Goal: Task Accomplishment & Management: Complete application form

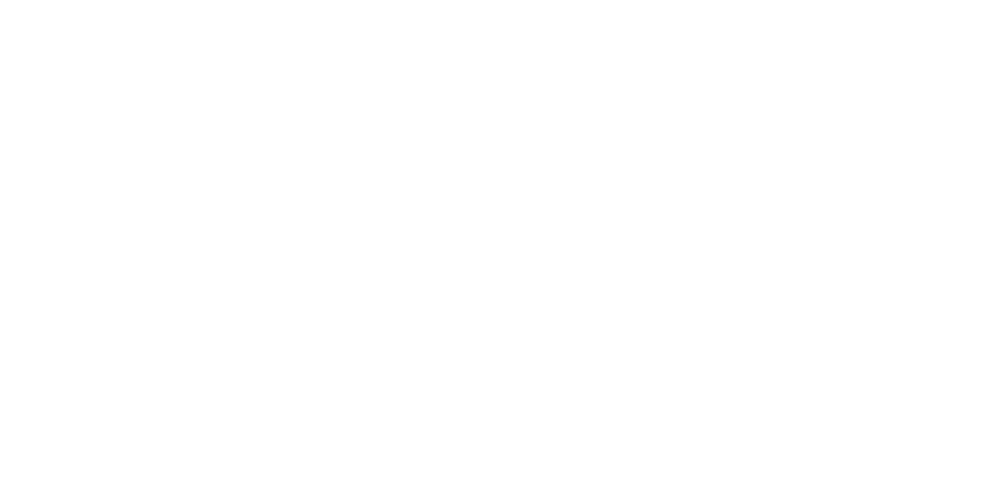
click at [0, 0] on html at bounding box center [0, 0] width 0 height 0
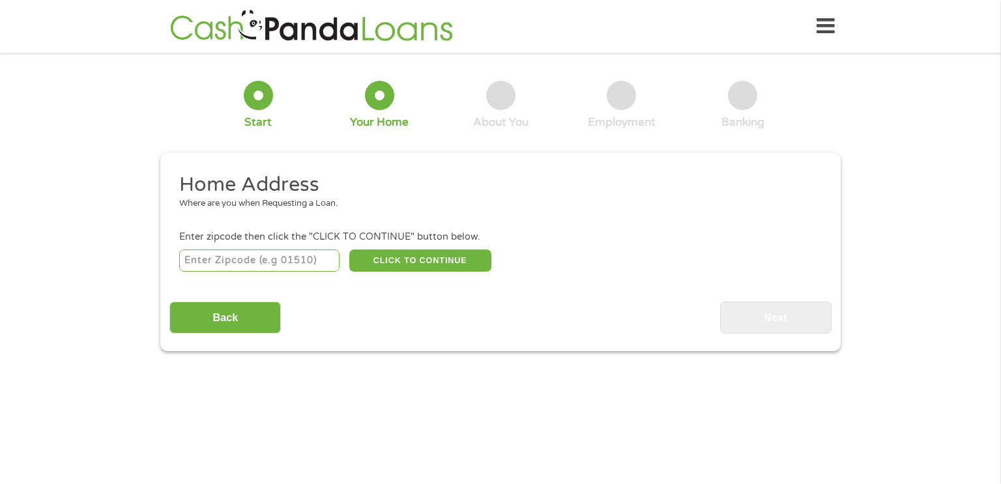
click at [197, 256] on input "number" at bounding box center [259, 261] width 161 height 22
type input "98277"
select select "[US_STATE]"
click at [394, 258] on button "CLICK TO CONTINUE" at bounding box center [420, 261] width 142 height 22
type input "98277"
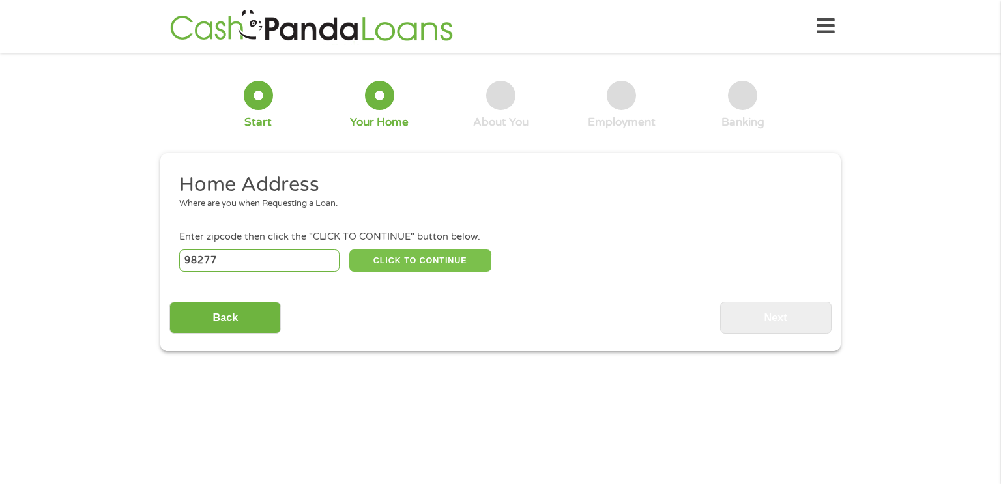
type input "[GEOGRAPHIC_DATA]"
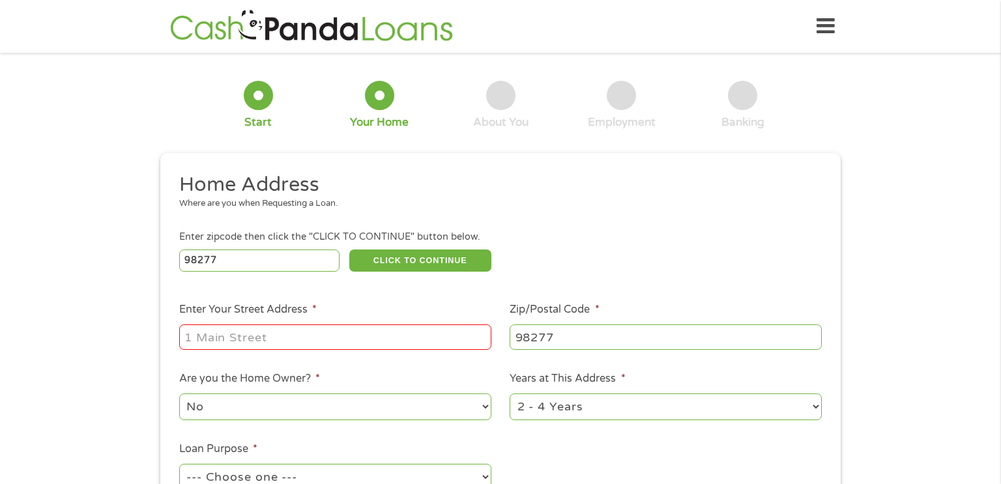
click at [213, 333] on input "Enter Your Street Address *" at bounding box center [335, 337] width 312 height 25
type input "[STREET_ADDRESS][PERSON_NAME]"
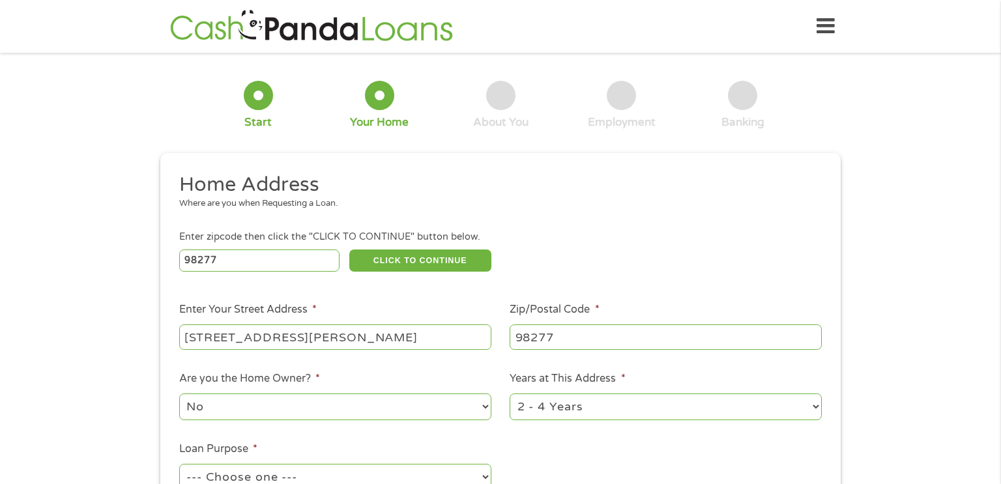
click at [1, 425] on div "1 Start 2 Your Home 3 About You 4 Employment 5 Banking 6 This field is hidden w…" at bounding box center [500, 324] width 1001 height 525
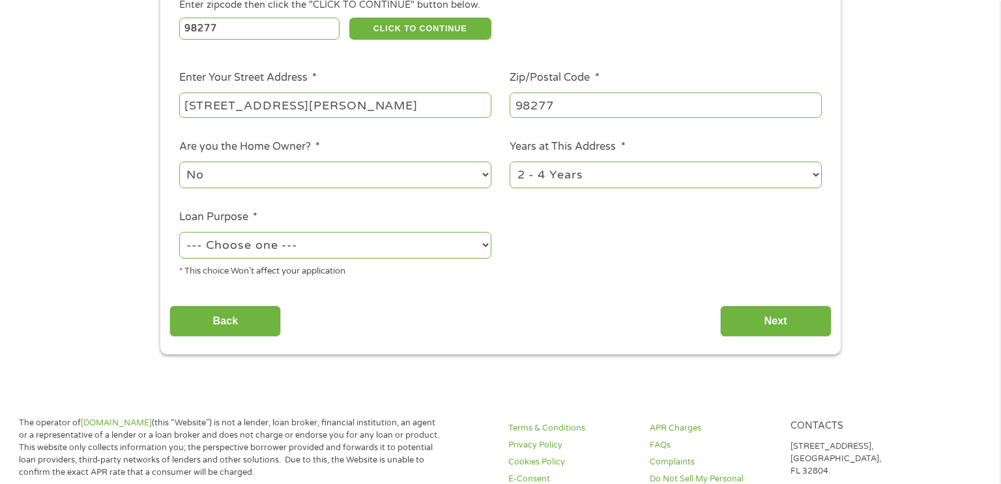
scroll to position [235, 0]
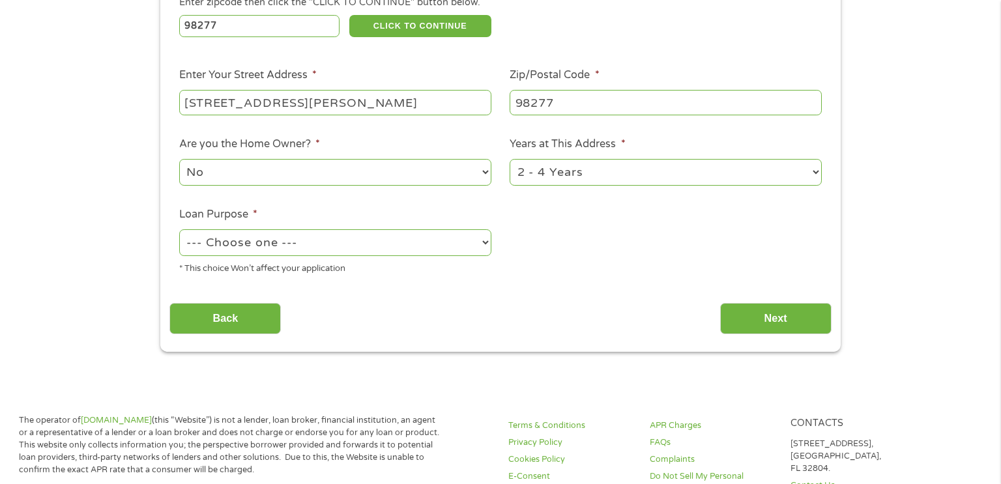
click at [486, 246] on select "--- Choose one --- Pay Bills Debt Consolidation Home Improvement Major Purchase…" at bounding box center [335, 242] width 312 height 27
select select "debtconsolidation"
click at [179, 231] on select "--- Choose one --- Pay Bills Debt Consolidation Home Improvement Major Purchase…" at bounding box center [335, 242] width 312 height 27
click at [787, 313] on input "Next" at bounding box center [775, 319] width 111 height 32
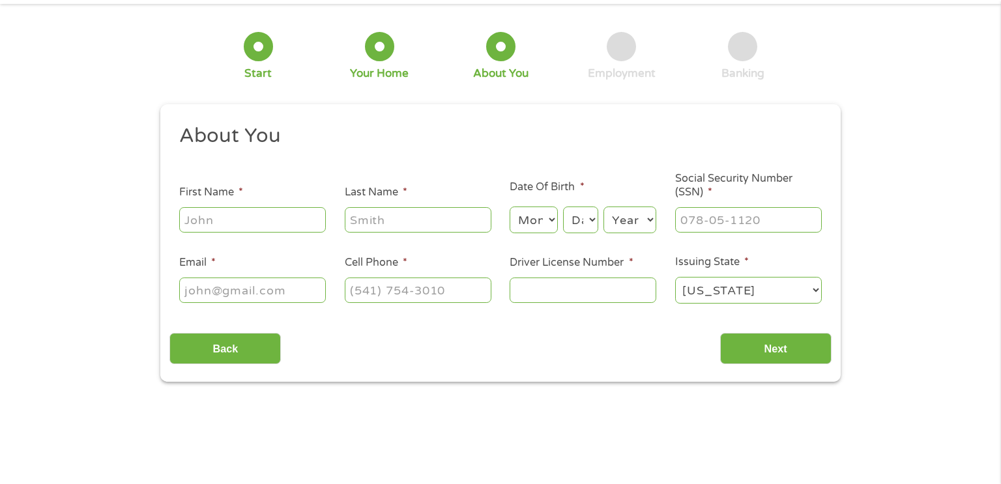
scroll to position [0, 0]
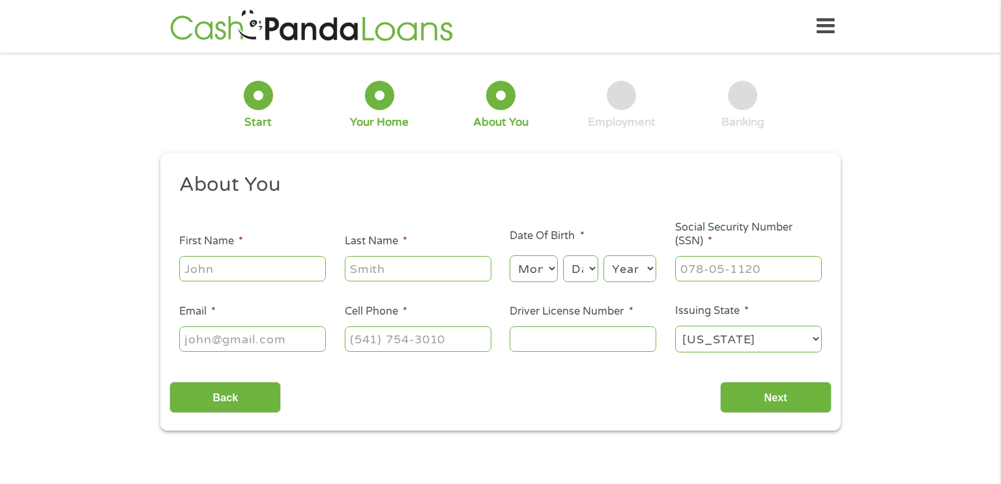
click at [186, 268] on input "First Name *" at bounding box center [252, 268] width 147 height 25
type input "[PERSON_NAME]"
type input "[EMAIL_ADDRESS][DOMAIN_NAME]"
type input "[PHONE_NUMBER]"
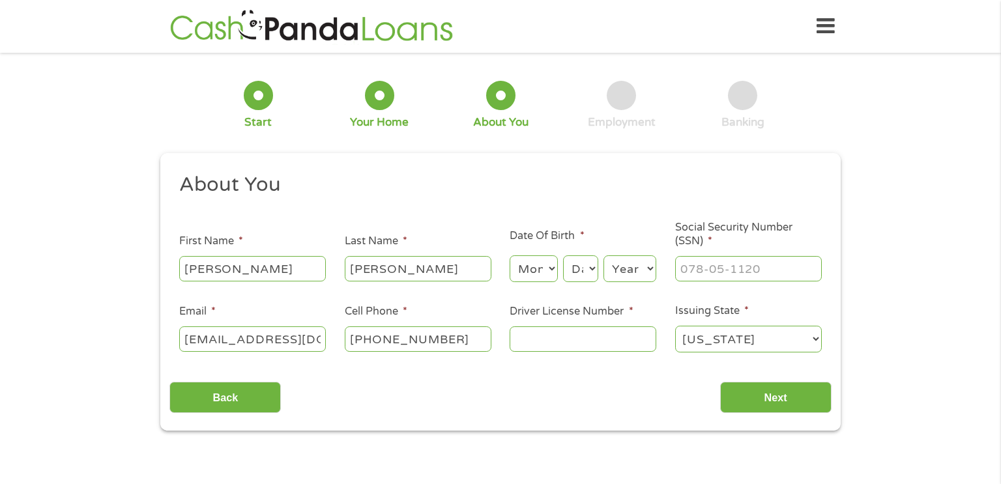
click at [240, 271] on input "[PERSON_NAME]" at bounding box center [252, 268] width 147 height 25
type input "[PERSON_NAME]"
click at [535, 343] on input "Driver License Number *" at bounding box center [583, 339] width 147 height 25
type input "WDL67SRF393B"
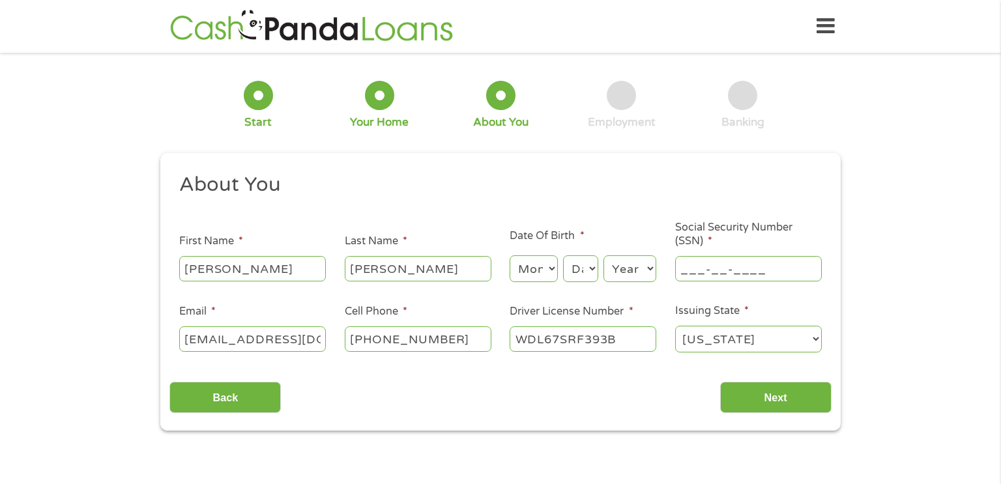
click at [701, 266] on input "___-__-____" at bounding box center [748, 268] width 147 height 25
click at [738, 267] on input "562-84-9498" at bounding box center [748, 268] width 147 height 25
type input "562-84-8498"
click at [542, 277] on select "Month 1 2 3 4 5 6 7 8 9 10 11 12" at bounding box center [534, 269] width 48 height 27
click at [542, 276] on select "Month 1 2 3 4 5 6 7 8 9 10 11 12" at bounding box center [534, 269] width 48 height 27
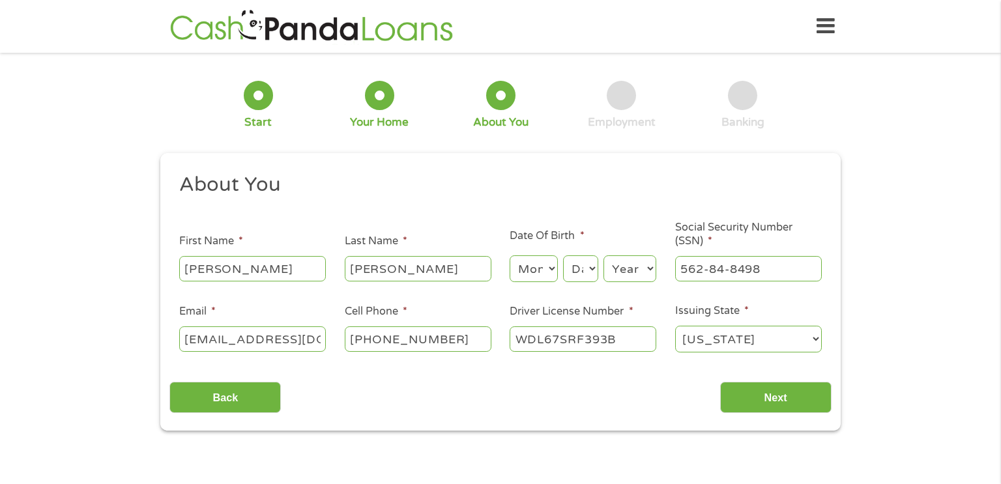
click at [552, 265] on select "Month 1 2 3 4 5 6 7 8 9 10 11 12" at bounding box center [534, 269] width 48 height 27
select select "3"
click at [510, 256] on select "Month 1 2 3 4 5 6 7 8 9 10 11 12" at bounding box center [534, 269] width 48 height 27
click at [593, 269] on select "Day 1 2 3 4 5 6 7 8 9 10 11 12 13 14 15 16 17 18 19 20 21 22 23 24 25 26 27 28 …" at bounding box center [580, 269] width 35 height 27
select select "6"
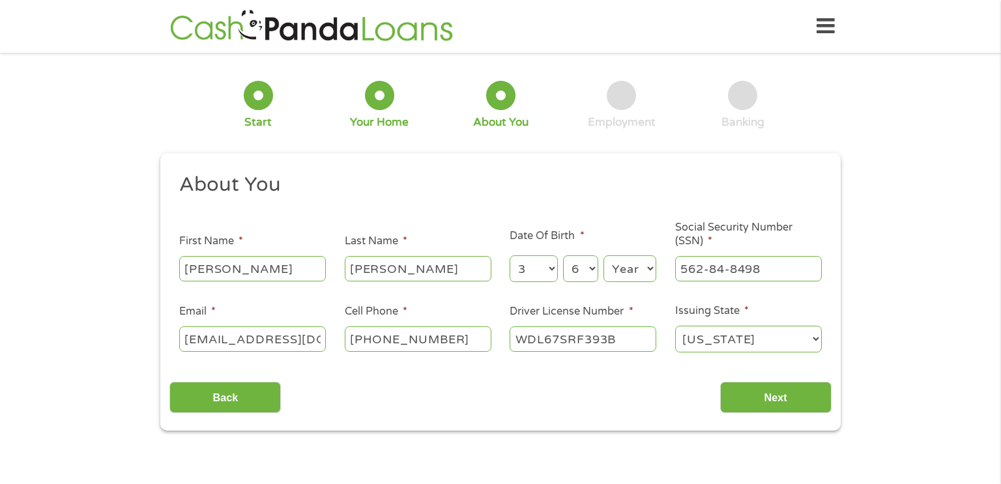
click at [563, 256] on select "Day 1 2 3 4 5 6 7 8 9 10 11 12 13 14 15 16 17 18 19 20 21 22 23 24 25 26 27 28 …" at bounding box center [580, 269] width 35 height 27
click at [652, 270] on select "Year [DATE] 2006 2005 2004 2003 2002 2001 2000 1999 1998 1997 1996 1995 1994 19…" at bounding box center [630, 269] width 53 height 27
select select "1953"
click at [604, 256] on select "Year [DATE] 2006 2005 2004 2003 2002 2001 2000 1999 1998 1997 1996 1995 1994 19…" at bounding box center [630, 269] width 53 height 27
click at [778, 397] on input "Next" at bounding box center [775, 398] width 111 height 32
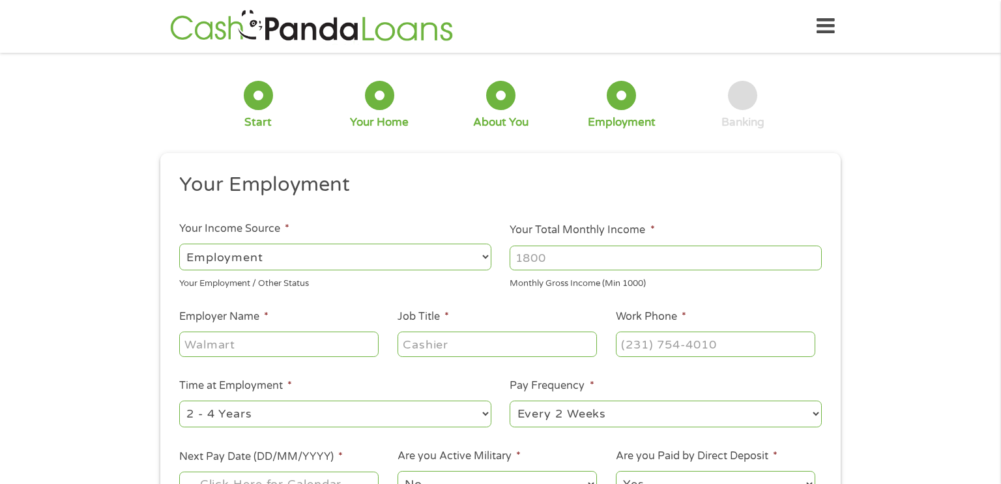
scroll to position [5, 5]
click at [505, 259] on li "Your Total Monthly Income * Monthly Gross Income (Min 1000)" at bounding box center [666, 256] width 331 height 68
click at [489, 256] on select "--- Choose one --- Employment [DEMOGRAPHIC_DATA] Benefits" at bounding box center [335, 257] width 312 height 27
select select "benefits"
click at [179, 244] on select "--- Choose one --- Employment [DEMOGRAPHIC_DATA] Benefits" at bounding box center [335, 257] width 312 height 27
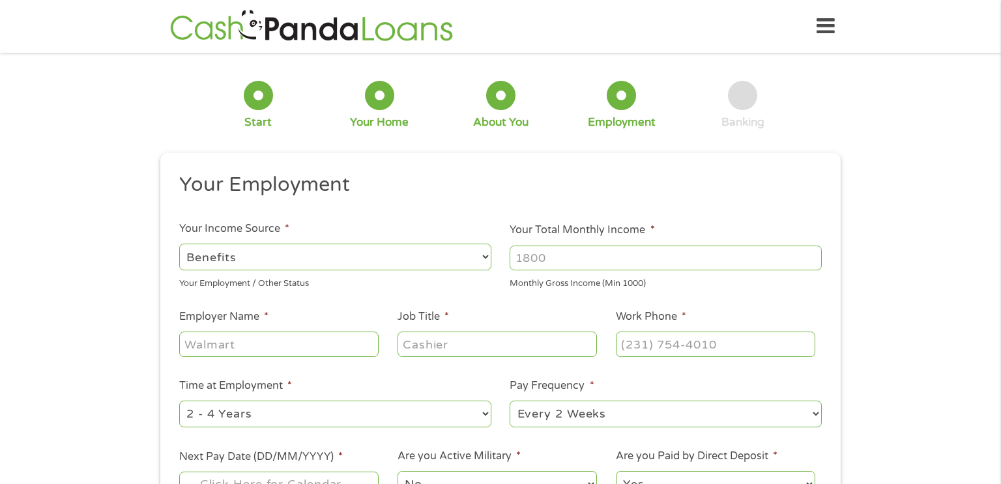
type input "Other"
type input "[PHONE_NUMBER]"
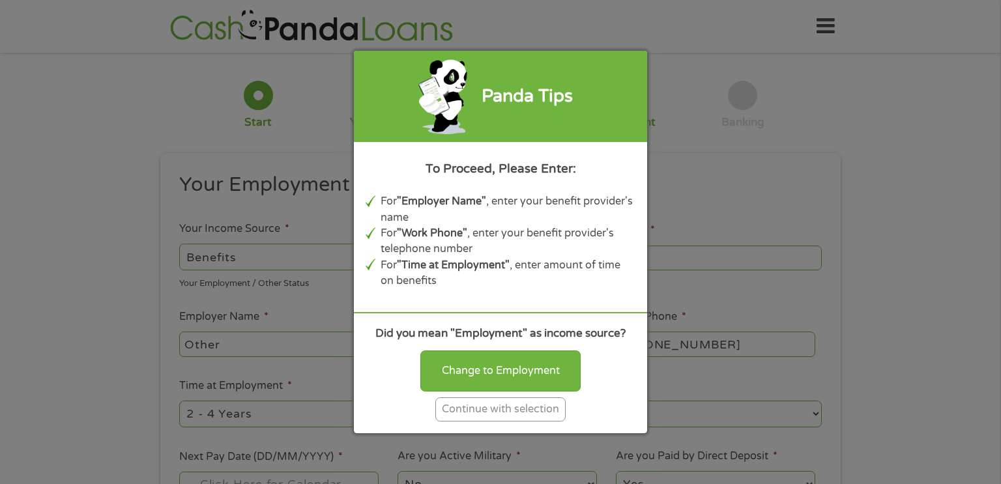
click at [494, 404] on div "Continue with selection" at bounding box center [501, 410] width 130 height 24
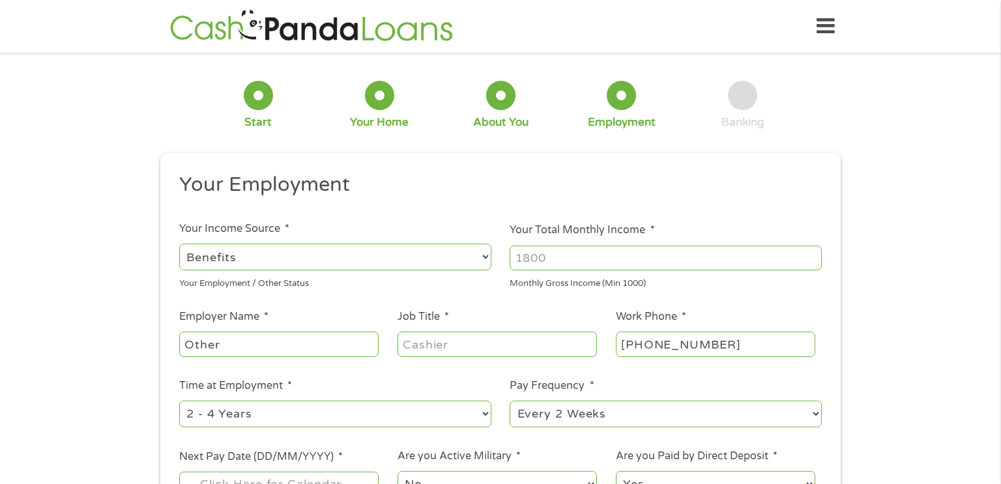
click at [574, 249] on input "Your Total Monthly Income *" at bounding box center [666, 258] width 312 height 25
click at [815, 261] on input "1000" at bounding box center [666, 258] width 312 height 25
click at [525, 267] on input "1559" at bounding box center [666, 258] width 312 height 25
type input "1.559"
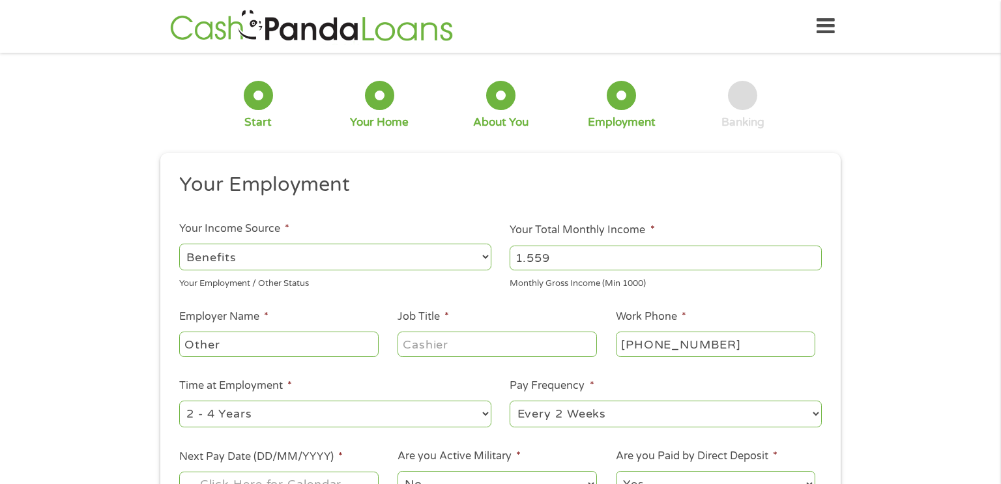
click at [227, 346] on input "Other" at bounding box center [278, 344] width 199 height 25
type input "O"
type input "Ssi goverment"
click at [462, 342] on input "Job Title *" at bounding box center [497, 344] width 199 height 25
type input "Disable"
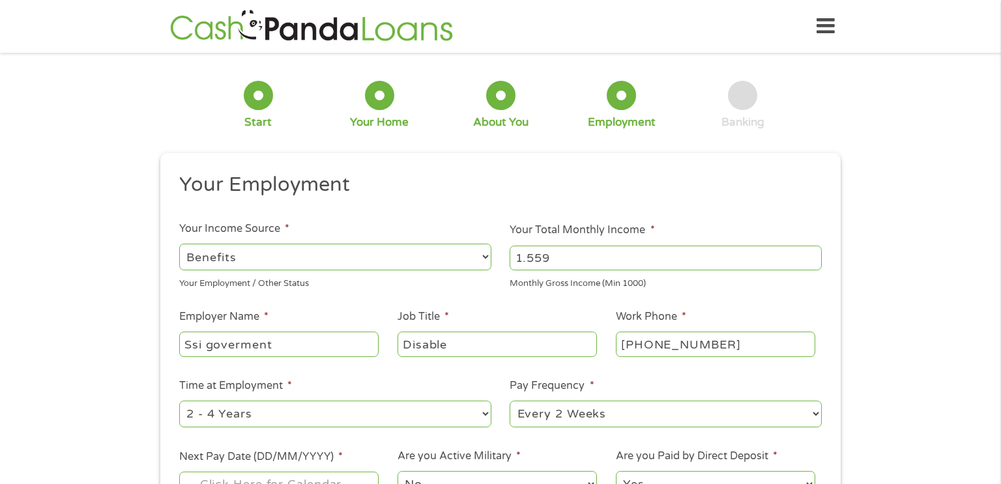
click at [486, 415] on select "--- Choose one --- 1 Year or less 1 - 2 Years 2 - 4 Years Over 4 Years" at bounding box center [335, 414] width 312 height 27
select select "60months"
click at [179, 402] on select "--- Choose one --- 1 Year or less 1 - 2 Years 2 - 4 Years Over 4 Years" at bounding box center [335, 414] width 312 height 27
click at [818, 413] on select "--- Choose one --- Every 2 Weeks Every Week Monthly Semi-Monthly" at bounding box center [666, 414] width 312 height 27
click at [510, 402] on select "--- Choose one --- Every 2 Weeks Every Week Monthly Semi-Monthly" at bounding box center [666, 414] width 312 height 27
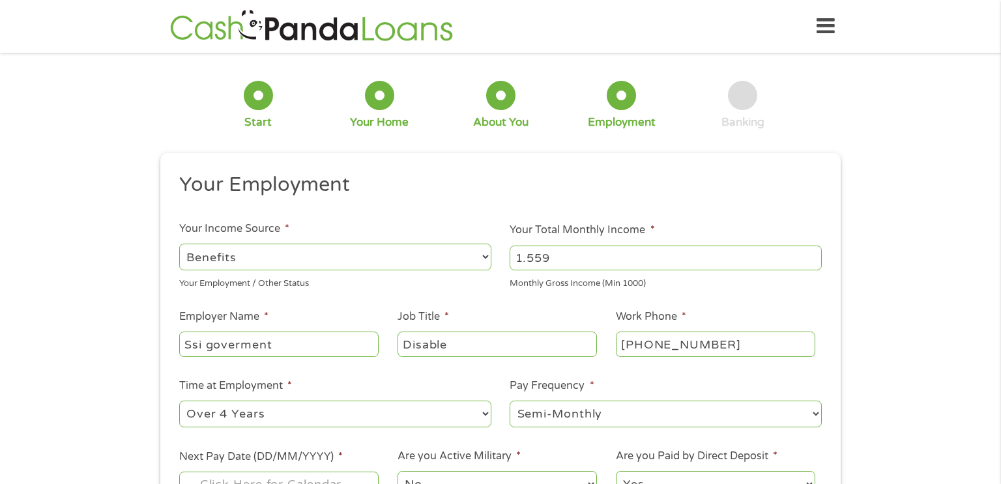
click at [807, 413] on select "--- Choose one --- Every 2 Weeks Every Week Monthly Semi-Monthly" at bounding box center [666, 414] width 312 height 27
select select "monthly"
click at [510, 402] on select "--- Choose one --- Every 2 Weeks Every Week Monthly Semi-Monthly" at bounding box center [666, 414] width 312 height 27
click at [971, 352] on div "1 Start 2 Your Home 3 About You 4 Employment 5 Banking 6 This field is hidden w…" at bounding box center [500, 319] width 1001 height 514
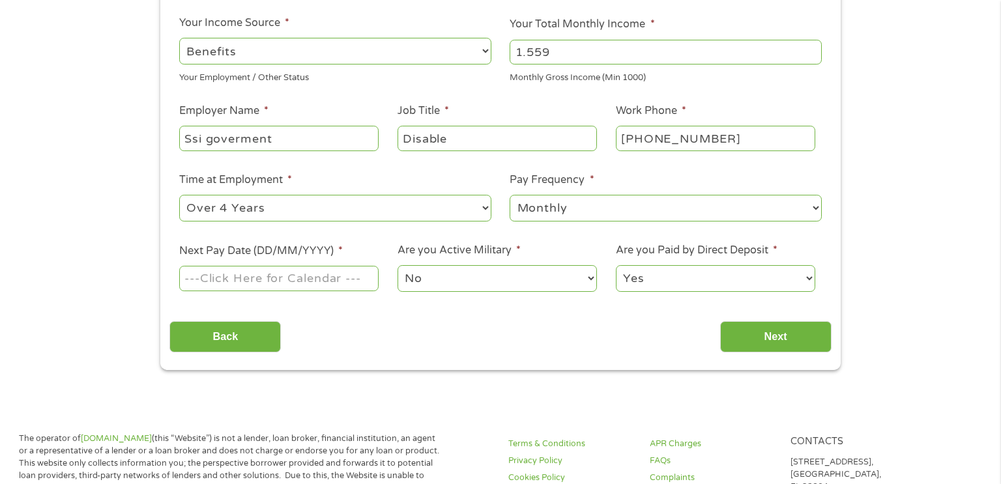
scroll to position [209, 0]
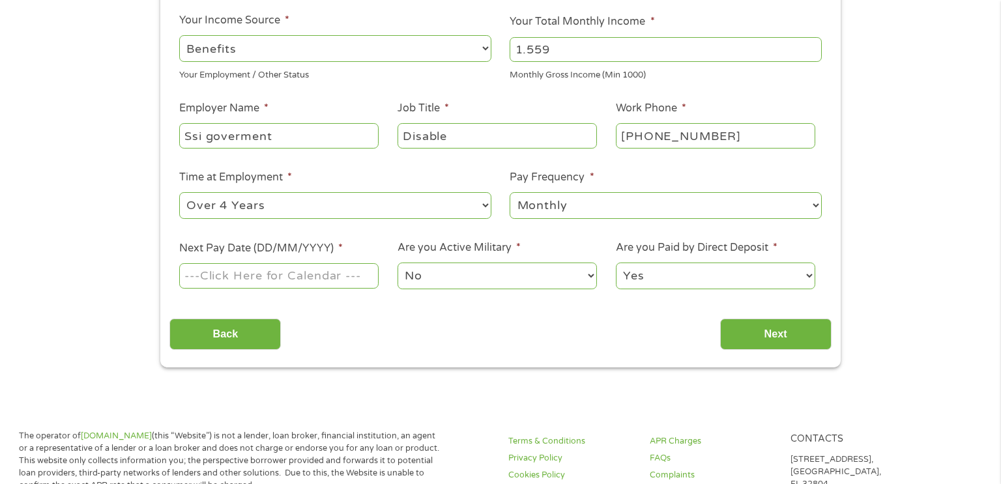
click at [218, 274] on input "Next Pay Date (DD/MM/YYYY) *" at bounding box center [278, 275] width 199 height 25
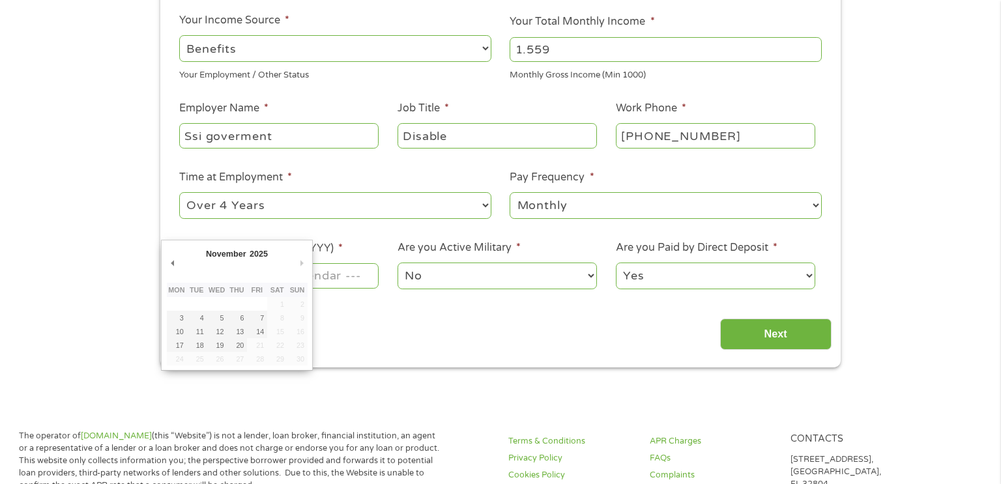
click at [283, 304] on td "1" at bounding box center [277, 304] width 20 height 14
type input "[DATE]"
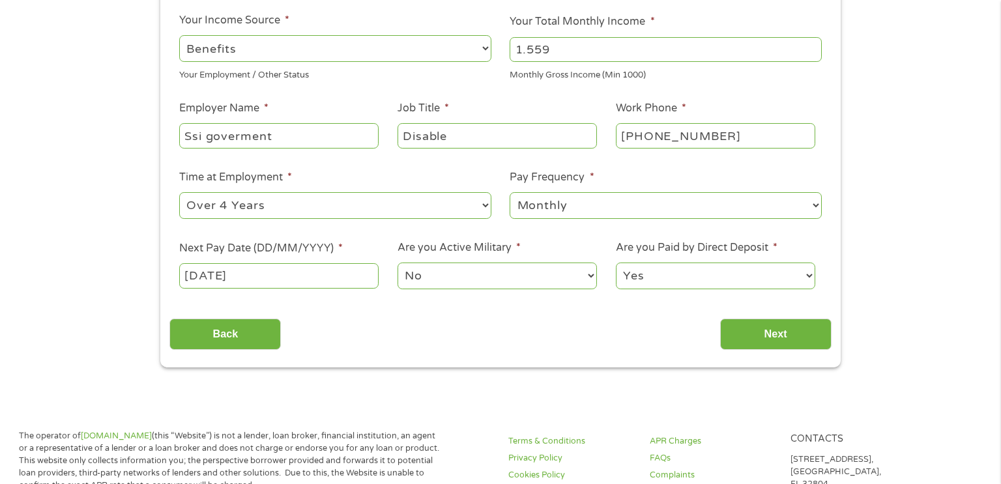
click at [178, 318] on div "Back Next" at bounding box center [501, 329] width 662 height 41
click at [777, 329] on input "Next" at bounding box center [775, 335] width 111 height 32
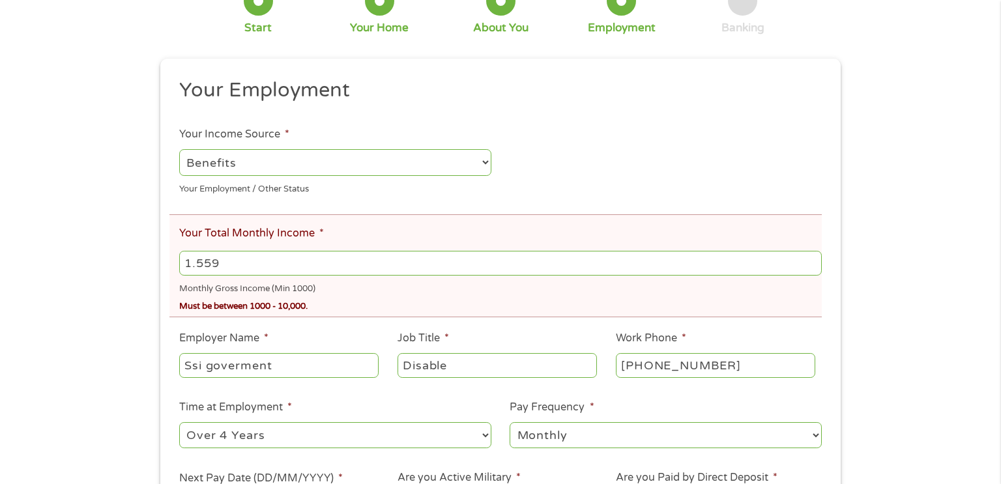
scroll to position [156, 0]
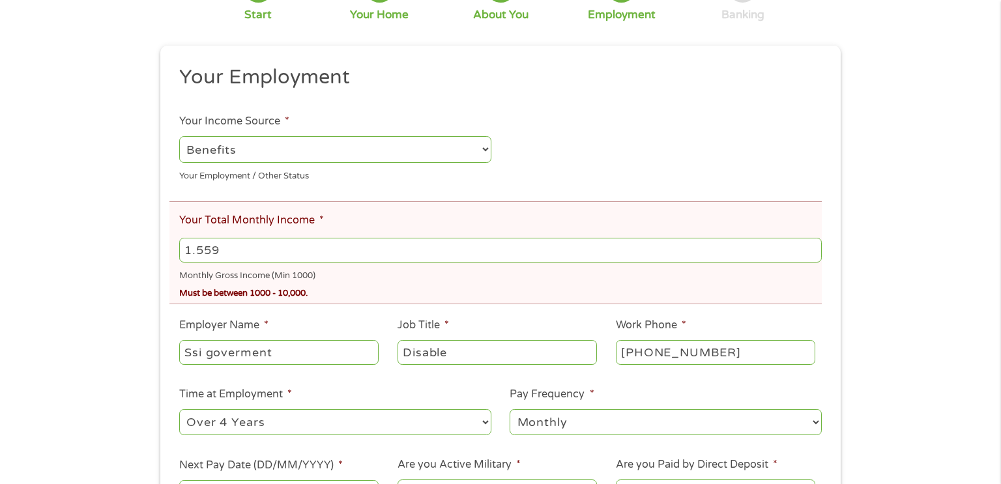
click at [222, 254] on input "1.559" at bounding box center [500, 250] width 643 height 25
click at [816, 256] on input "1558" at bounding box center [500, 250] width 643 height 25
click at [814, 252] on input "1559" at bounding box center [500, 250] width 643 height 25
click at [814, 254] on input "1557" at bounding box center [500, 250] width 643 height 25
click at [814, 254] on input "1556" at bounding box center [500, 250] width 643 height 25
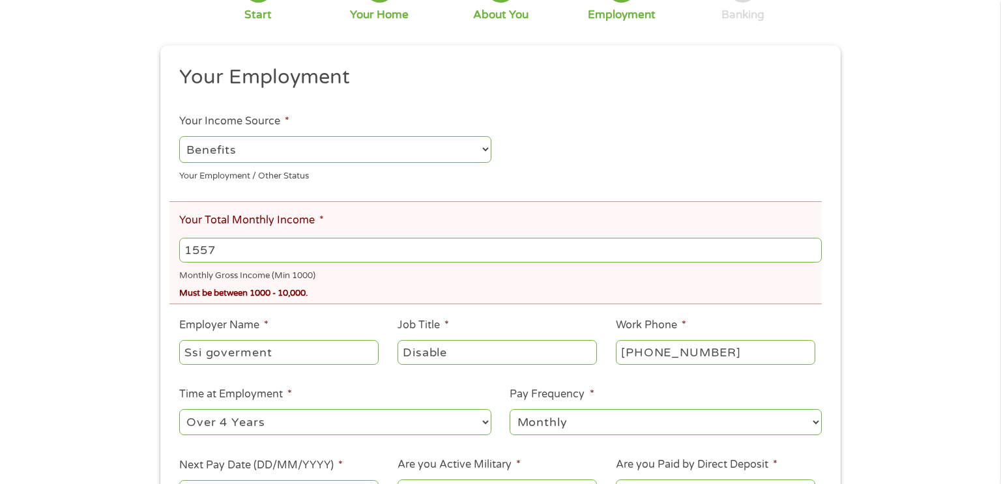
click at [813, 248] on input "1557" at bounding box center [500, 250] width 643 height 25
click at [813, 248] on input "1558" at bounding box center [500, 250] width 643 height 25
click at [813, 248] on input "1559" at bounding box center [500, 250] width 643 height 25
click at [108, 213] on div "There was a problem with your submission. Please review the fields below. 1 Sta…" at bounding box center [500, 244] width 1001 height 679
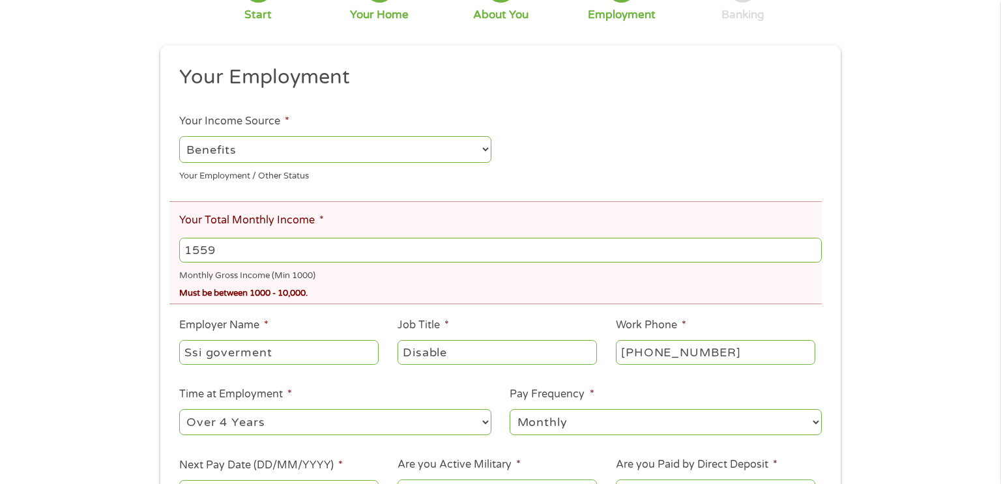
click at [220, 260] on input "1559" at bounding box center [500, 250] width 643 height 25
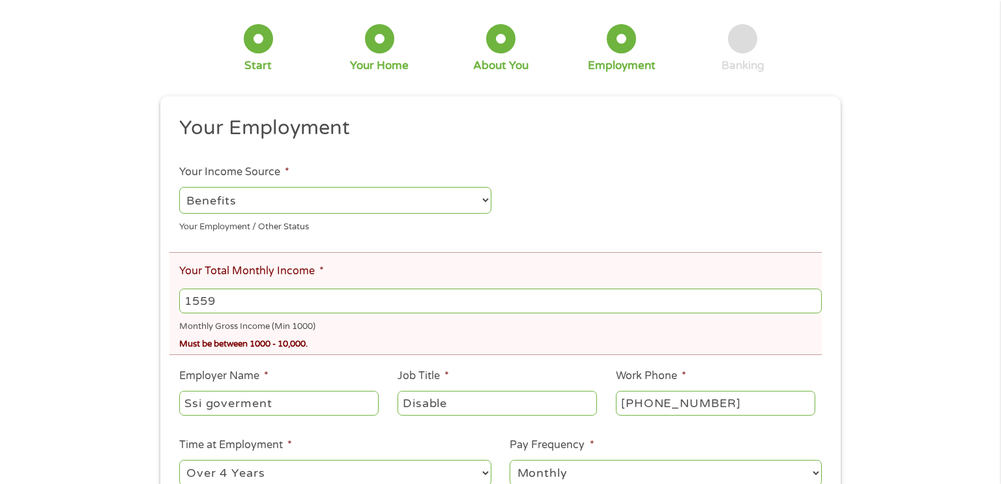
scroll to position [103, 0]
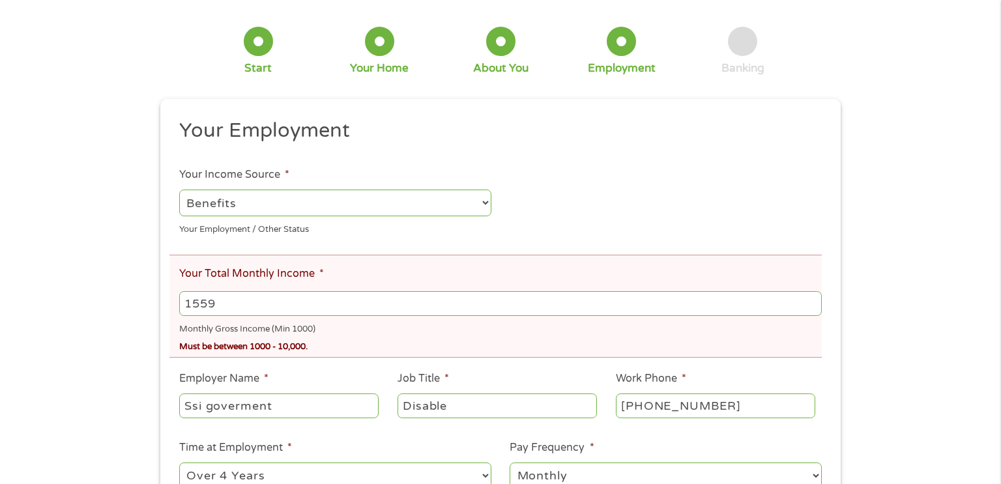
click at [218, 301] on input "1559" at bounding box center [500, 303] width 643 height 25
type input "1"
type input "2000"
click at [80, 329] on div "There was a problem with your submission. Please review the fields below. 1 Sta…" at bounding box center [500, 298] width 1001 height 679
click at [96, 332] on div "There was a problem with your submission. Please review the fields below. 1 Sta…" at bounding box center [500, 298] width 1001 height 679
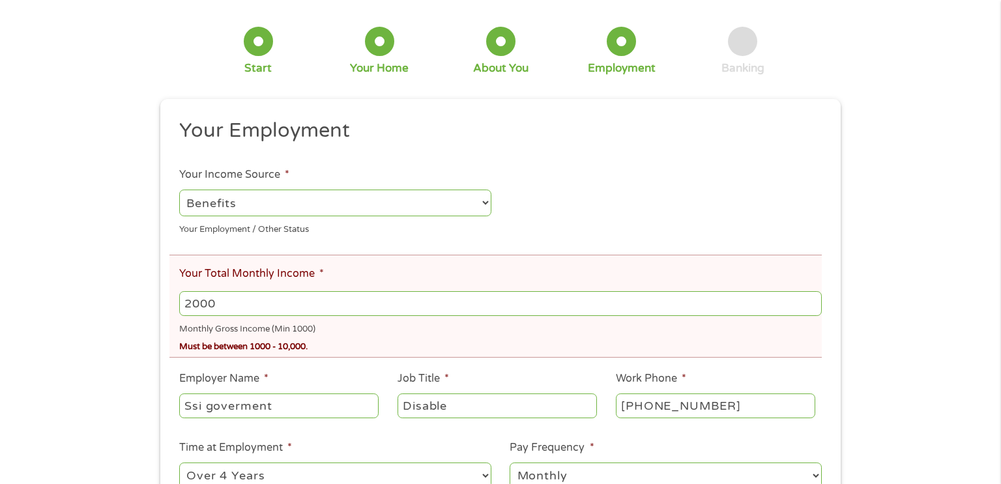
click at [881, 388] on div "There was a problem with your submission. Please review the fields below. 1 Sta…" at bounding box center [500, 298] width 1001 height 679
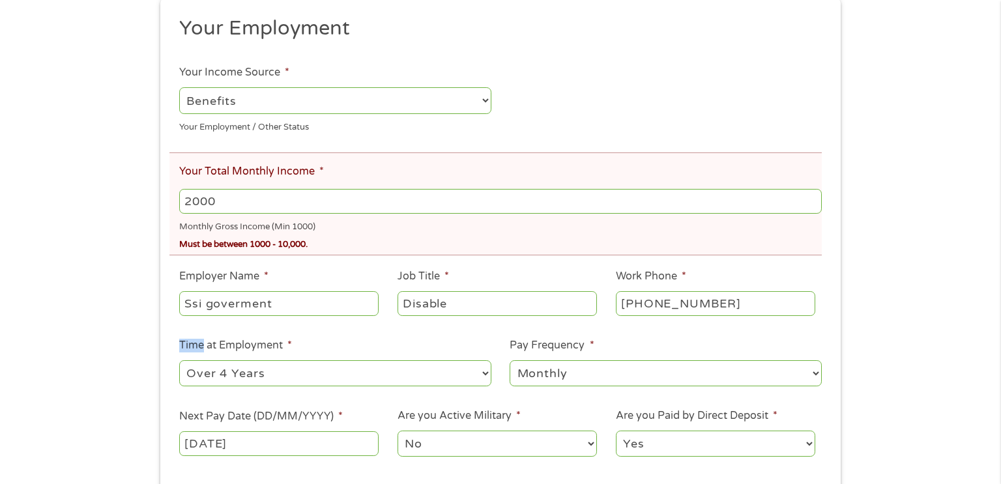
scroll to position [286, 0]
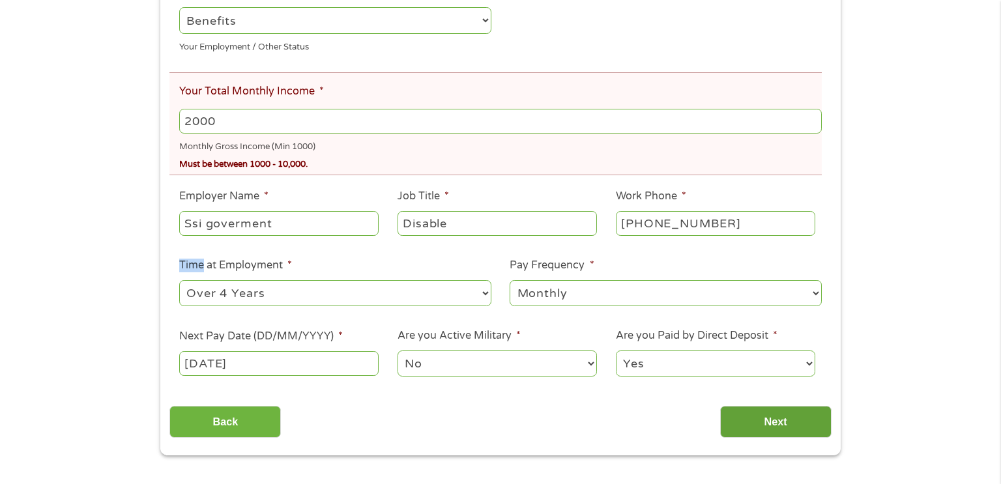
click at [770, 422] on input "Next" at bounding box center [775, 422] width 111 height 32
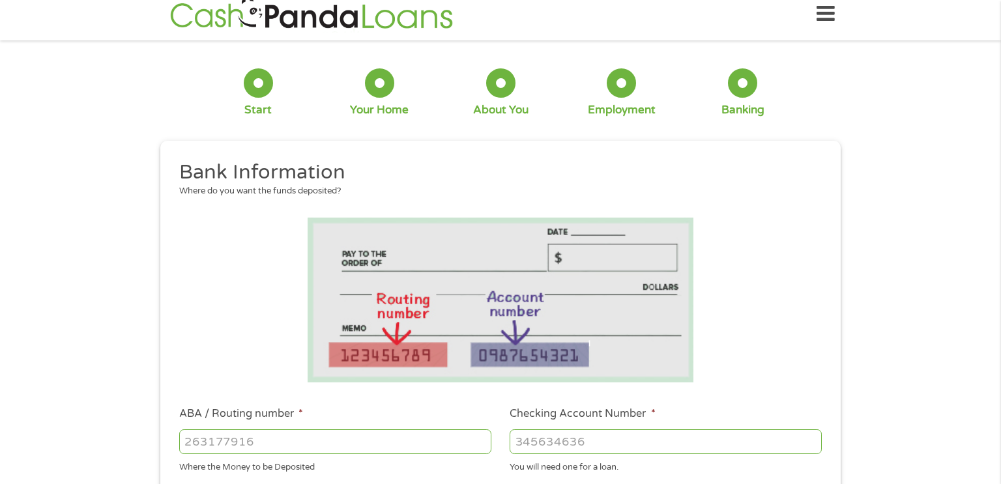
scroll to position [0, 0]
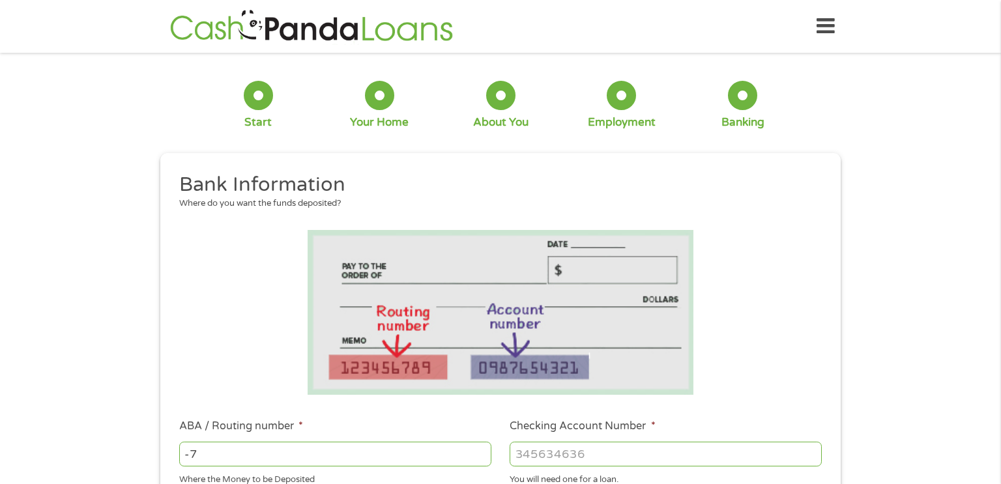
click at [484, 457] on input "-7" at bounding box center [335, 454] width 312 height 25
click at [484, 457] on input "-8" at bounding box center [335, 454] width 312 height 25
click at [484, 457] on input "-9" at bounding box center [335, 454] width 312 height 25
type input "-30"
click at [484, 457] on input "-30" at bounding box center [335, 454] width 312 height 25
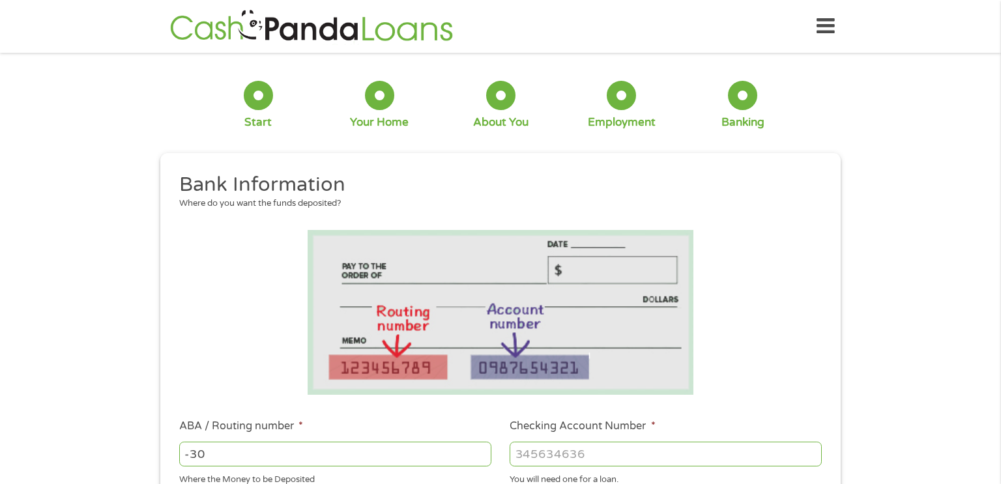
click at [916, 386] on div "1 Start 2 Your Home 3 About You 4 Employment 5 Banking 6 This field is hidden w…" at bounding box center [500, 475] width 1001 height 827
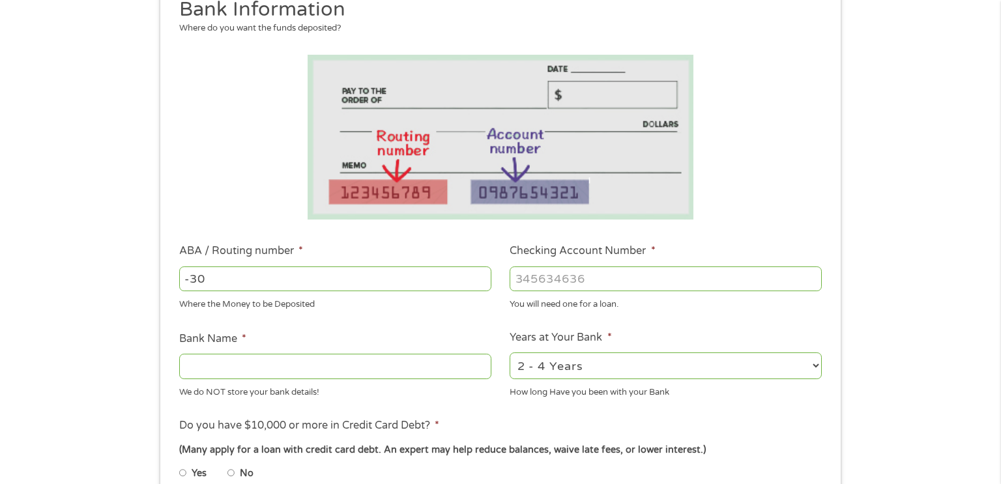
scroll to position [209, 0]
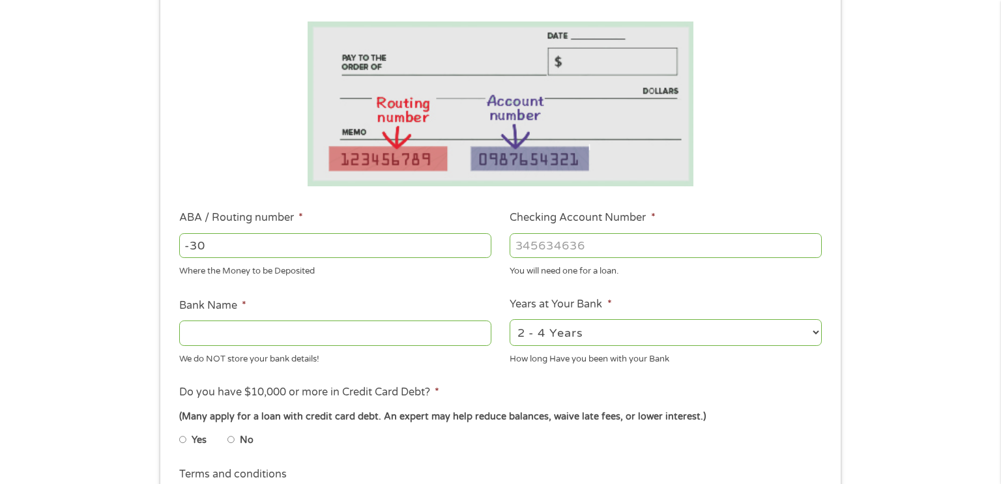
click at [205, 331] on input "Bank Name *" at bounding box center [335, 333] width 312 height 25
type input "[PERSON_NAME] Fargo"
click at [814, 334] on select "2 - 4 Years 6 - 12 Months 1 - 2 Years Over 4 Years" at bounding box center [666, 332] width 312 height 27
select select "60months"
click at [510, 320] on select "2 - 4 Years 6 - 12 Months 1 - 2 Years Over 4 Years" at bounding box center [666, 332] width 312 height 27
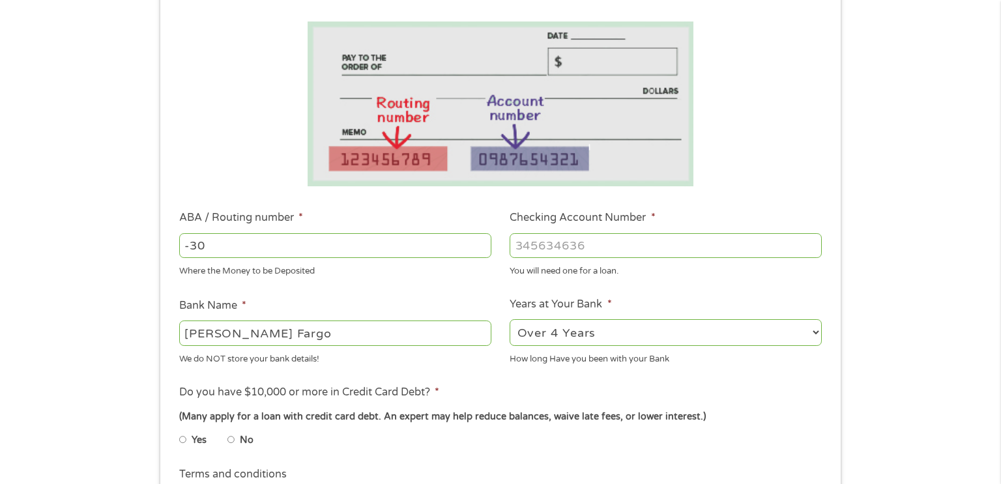
click at [231, 441] on input "No" at bounding box center [232, 440] width 8 height 21
radio input "true"
click at [179, 430] on input "Yes" at bounding box center [183, 440] width 8 height 21
radio input "true"
click at [228, 430] on input "No" at bounding box center [232, 440] width 8 height 21
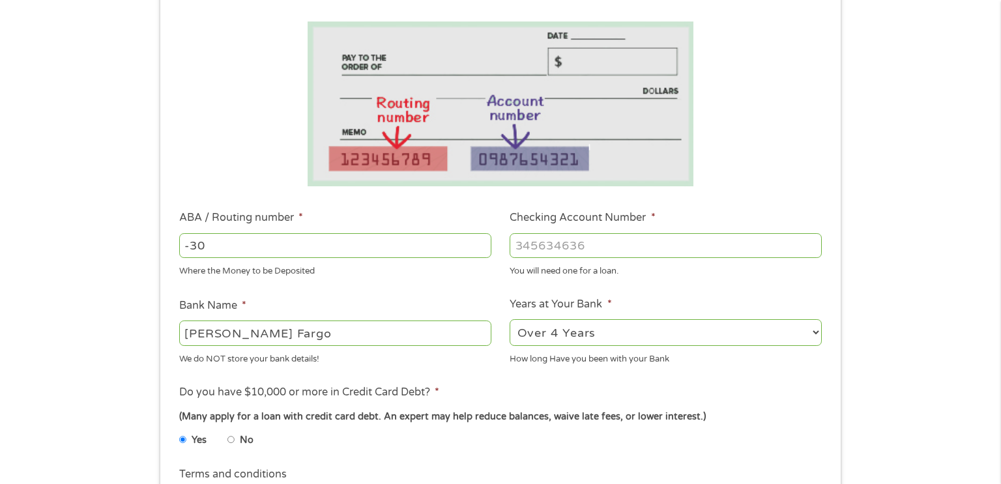
radio input "true"
click at [179, 430] on input "Yes" at bounding box center [183, 440] width 8 height 21
radio input "true"
click at [228, 430] on input "No" at bounding box center [232, 440] width 8 height 21
radio input "true"
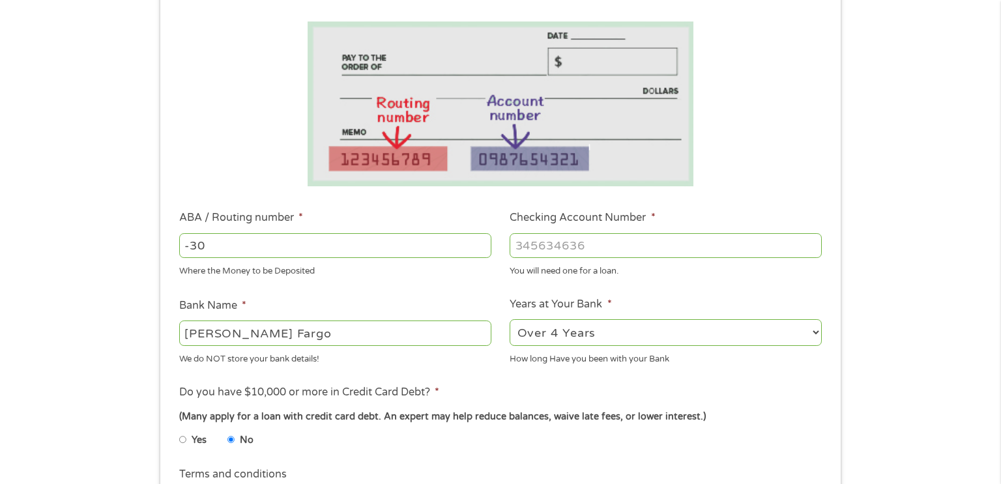
click at [179, 430] on input "Yes" at bounding box center [183, 440] width 8 height 21
radio input "true"
click at [228, 430] on input "No" at bounding box center [232, 440] width 8 height 21
radio input "true"
click at [179, 430] on input "Yes" at bounding box center [183, 440] width 8 height 21
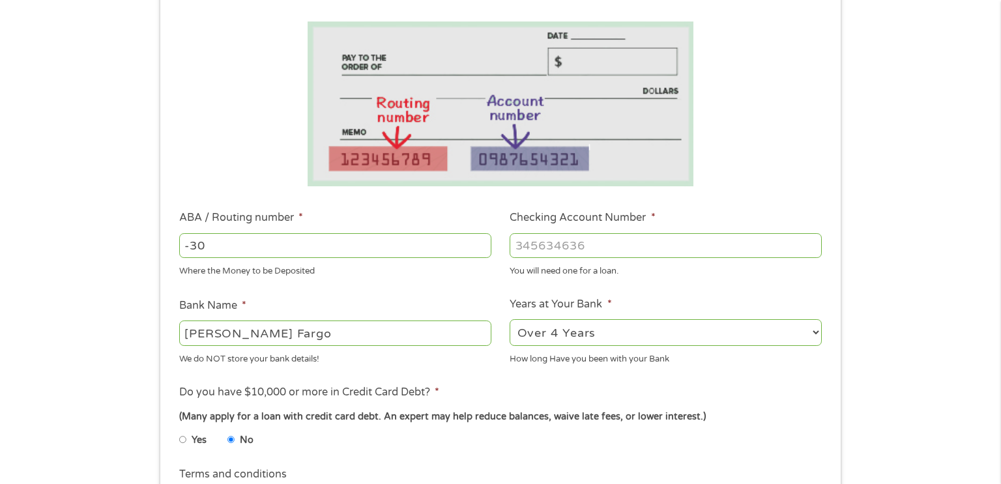
radio input "true"
click at [228, 430] on input "No" at bounding box center [232, 440] width 8 height 21
radio input "true"
click at [179, 430] on input "Yes" at bounding box center [183, 440] width 8 height 21
radio input "true"
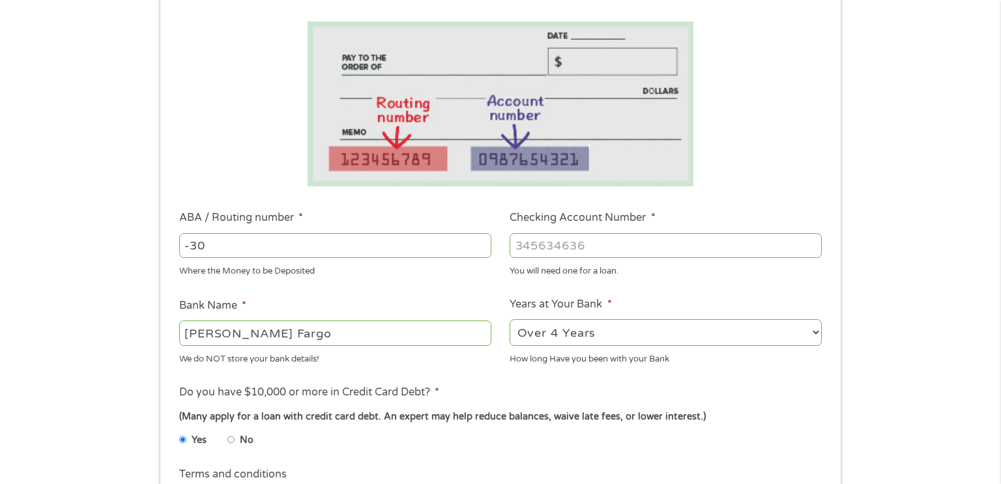
click at [228, 430] on input "No" at bounding box center [232, 440] width 8 height 21
radio input "true"
click at [74, 413] on div "1 Start 2 Your Home 3 About You 4 Employment 5 Banking 6 This field is hidden w…" at bounding box center [500, 266] width 1001 height 827
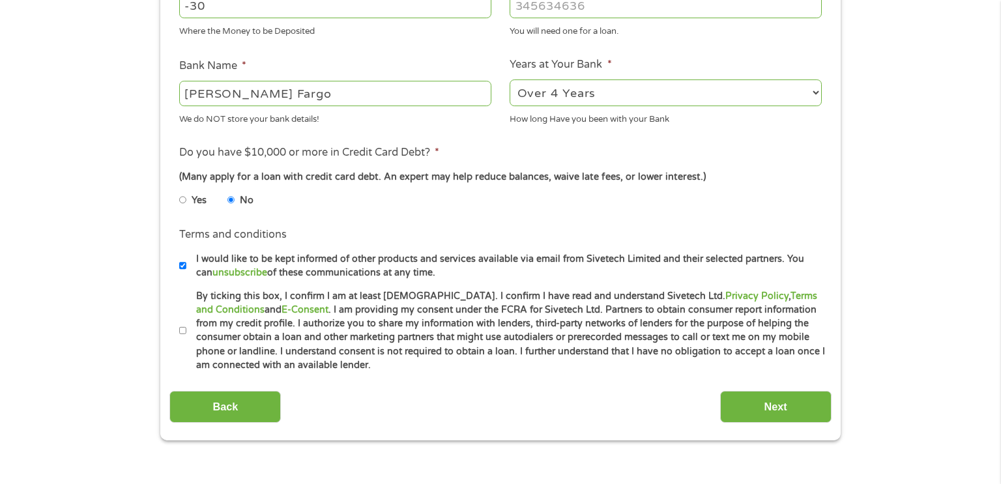
scroll to position [469, 0]
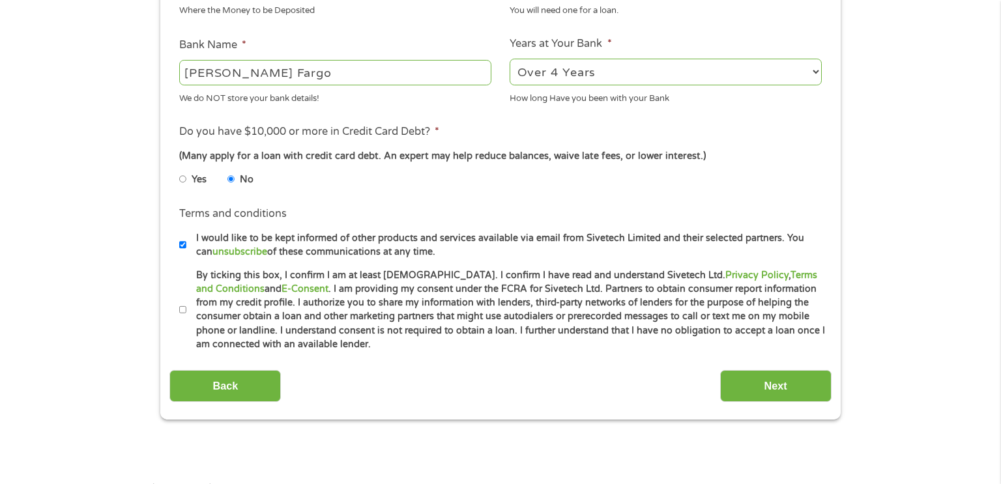
click at [178, 310] on li "Terms and conditions * By ticking this box, I confirm I am at least [DEMOGRAPHI…" at bounding box center [501, 310] width 662 height 83
click at [183, 312] on input "By ticking this box, I confirm I am at least [DEMOGRAPHIC_DATA]. I confirm I ha…" at bounding box center [183, 310] width 8 height 21
checkbox input "true"
click at [83, 286] on div "1 Start 2 Your Home 3 About You 4 Employment 5 Banking 6 This field is hidden w…" at bounding box center [500, 6] width 1001 height 827
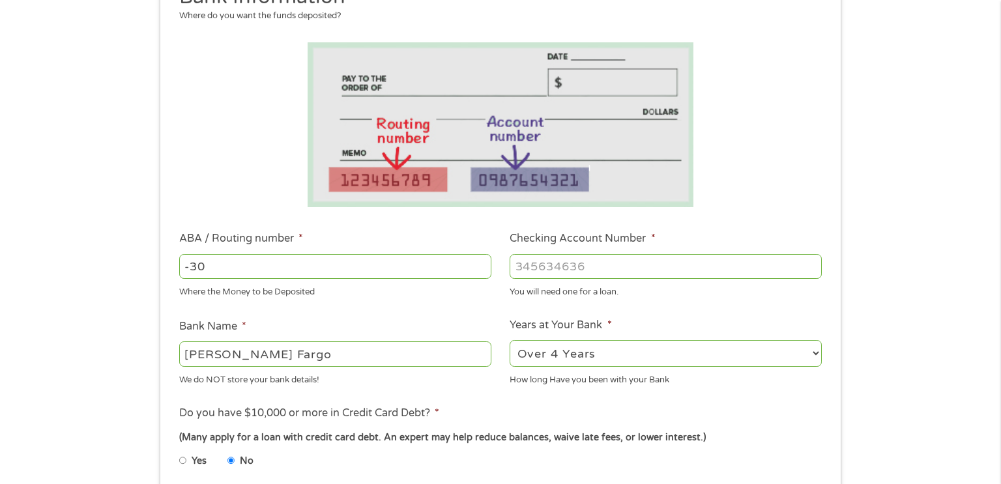
scroll to position [209, 0]
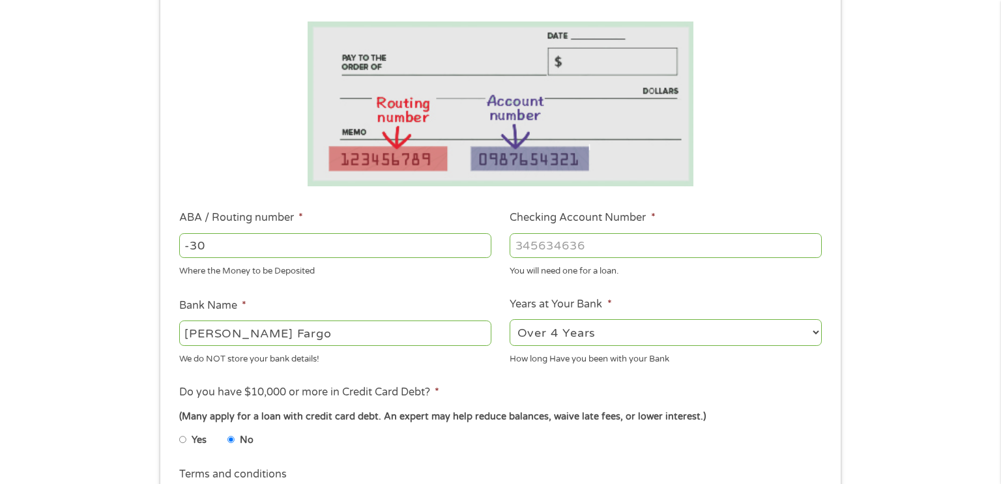
click at [210, 249] on input "-30" at bounding box center [335, 245] width 312 height 25
type input "-3"
click at [186, 250] on input "ABA / Routing number *" at bounding box center [335, 245] width 312 height 25
